Goal: Task Accomplishment & Management: Use online tool/utility

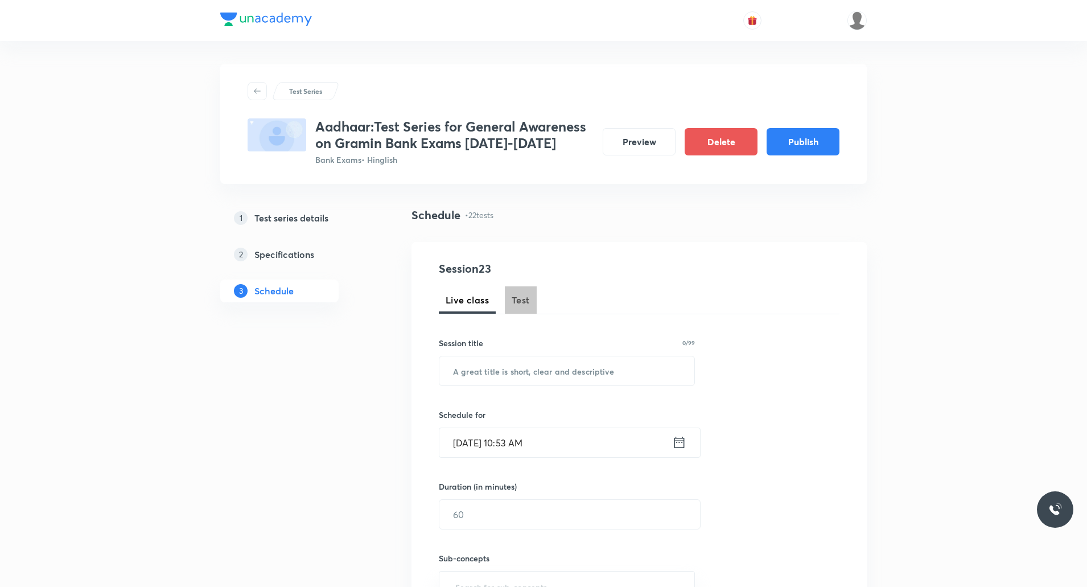
click at [520, 307] on button "Test" at bounding box center [521, 299] width 32 height 27
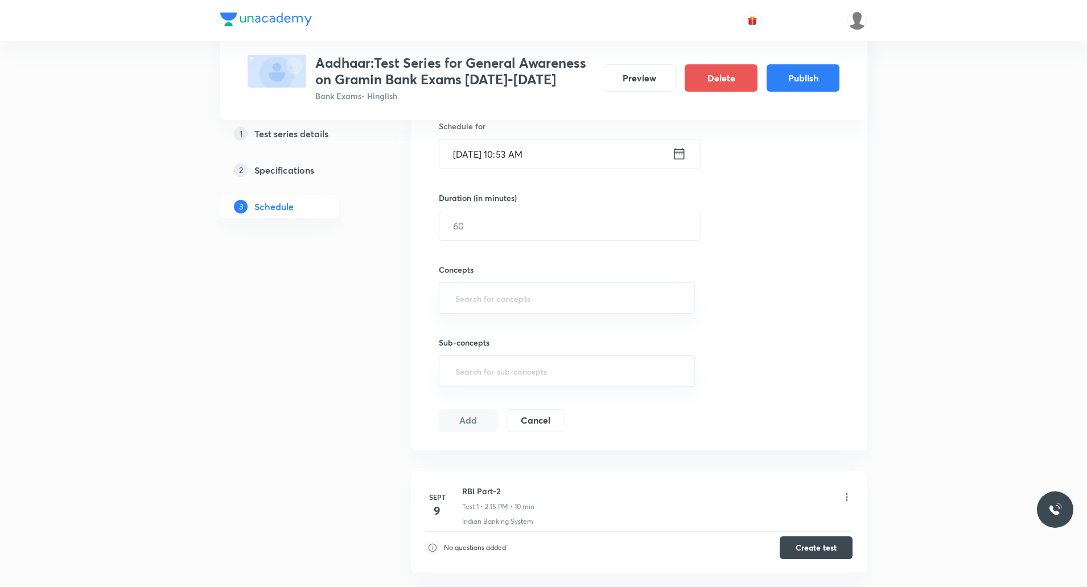
scroll to position [285, 0]
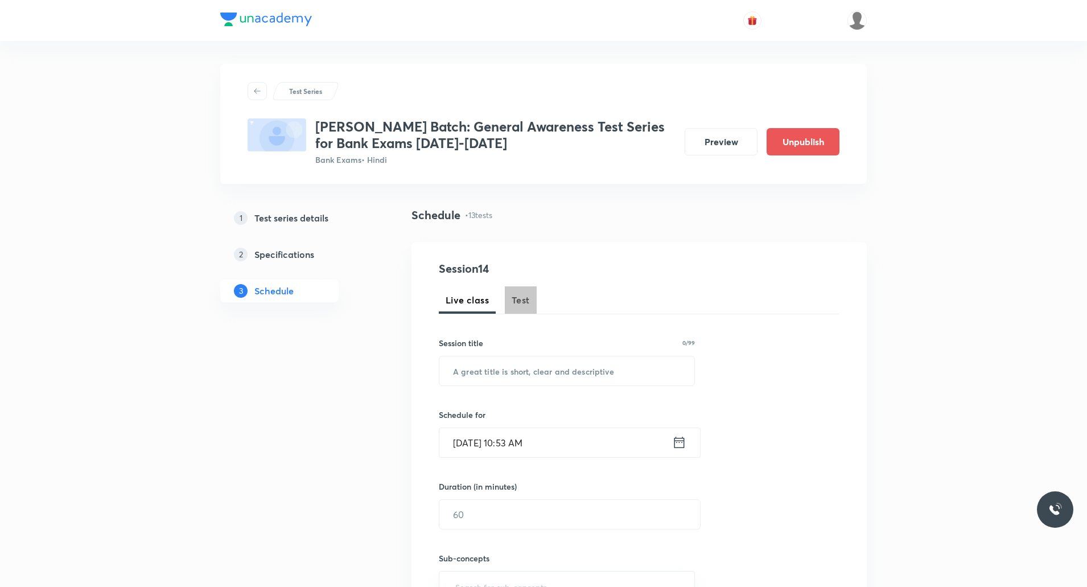
click at [520, 299] on span "Test" at bounding box center [521, 300] width 18 height 14
click at [524, 298] on span "Test" at bounding box center [521, 300] width 18 height 14
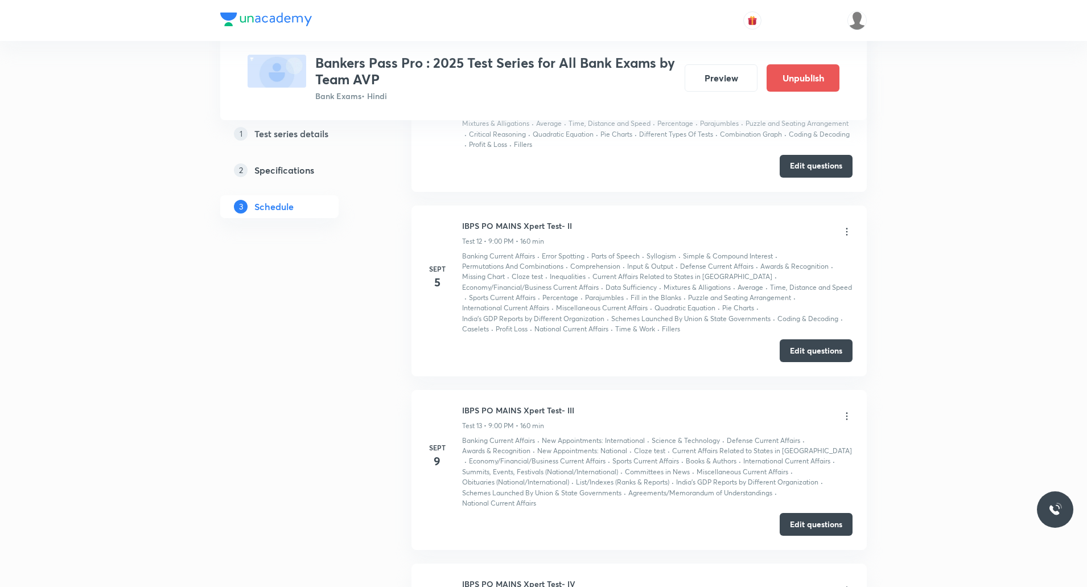
scroll to position [2391, 0]
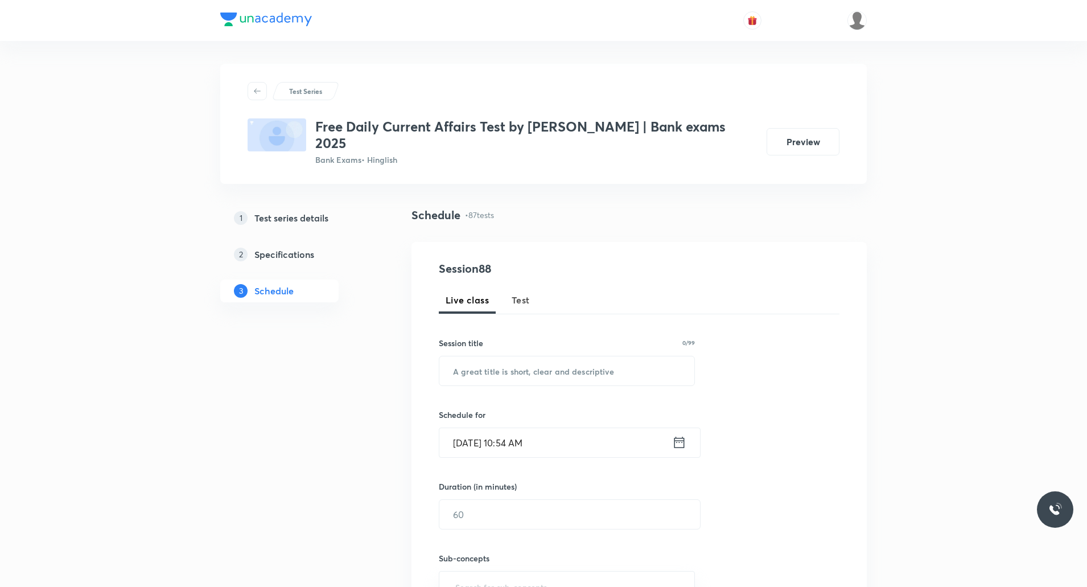
click at [526, 293] on span "Test" at bounding box center [521, 300] width 18 height 14
